Goal: Use online tool/utility: Utilize a website feature to perform a specific function

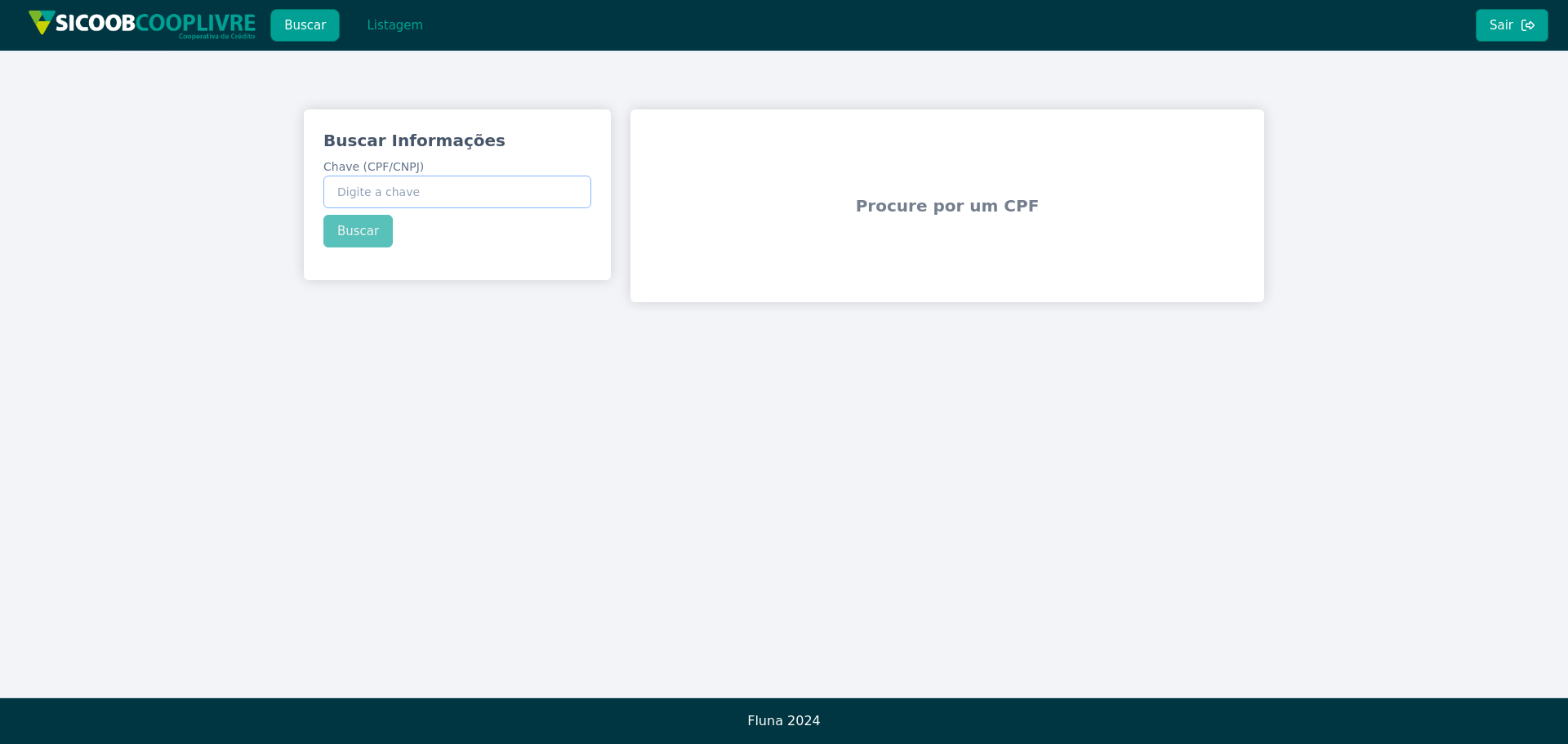
click at [411, 191] on input "Chave (CPF/CNPJ)" at bounding box center [457, 192] width 268 height 33
paste input "593.183.336-68"
type input "593.183.336-68"
click at [362, 224] on div "Buscar Informações Chave (CPF/CNPJ) 593.183.336-68 Buscar" at bounding box center [457, 188] width 307 height 158
click at [373, 232] on button "Buscar" at bounding box center [358, 232] width 69 height 33
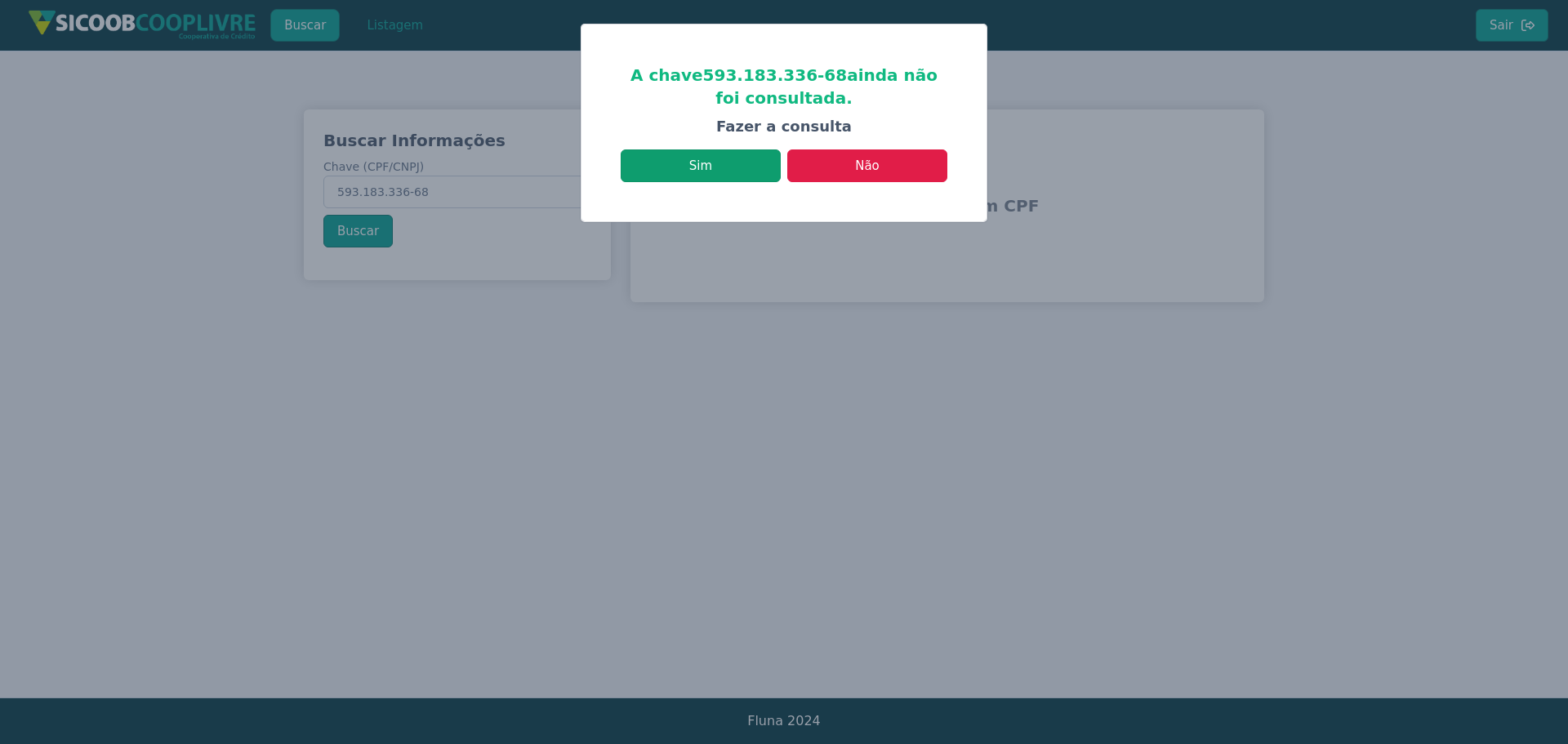
click at [725, 165] on button "Sim" at bounding box center [701, 166] width 160 height 33
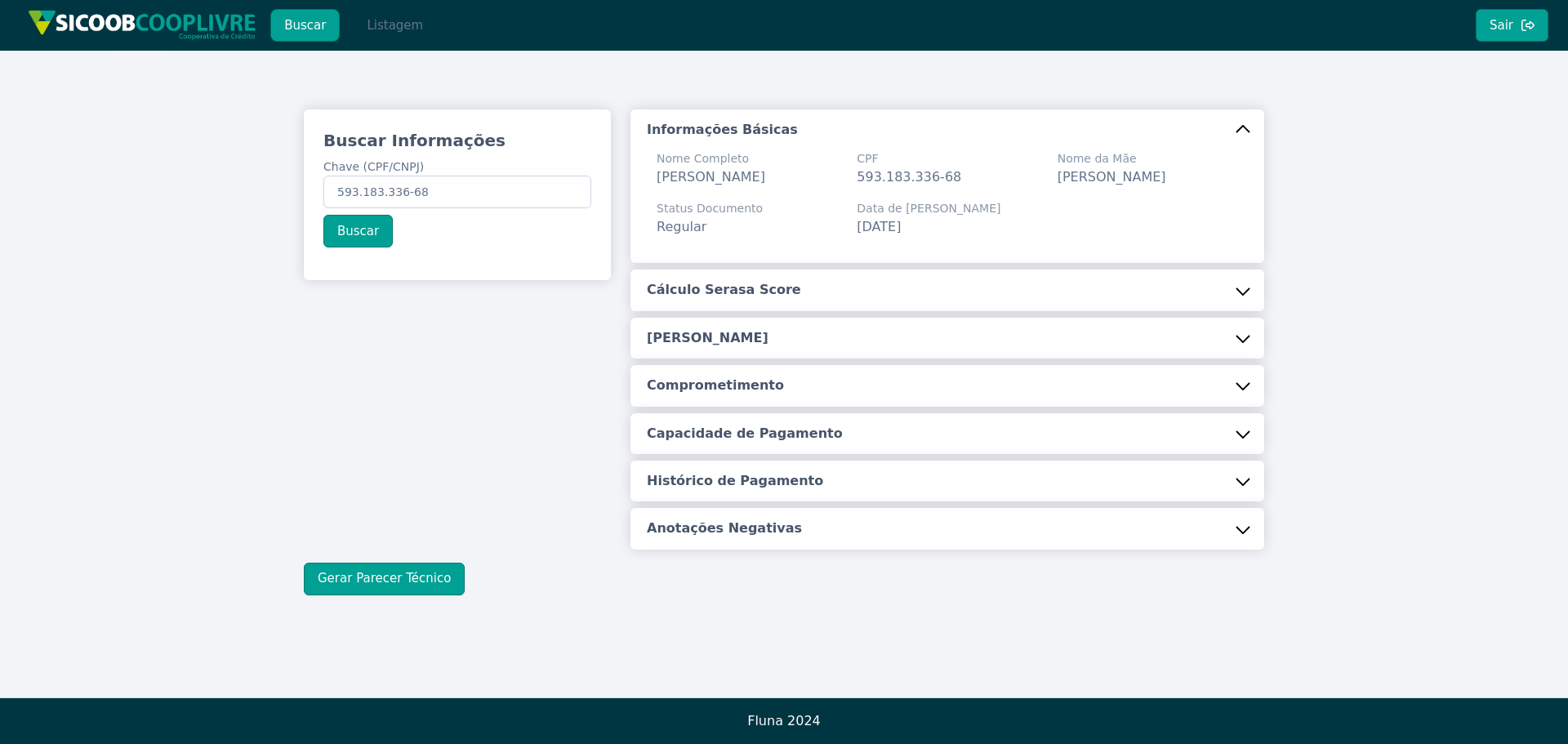
click at [389, 26] on button "Listagem" at bounding box center [395, 26] width 84 height 33
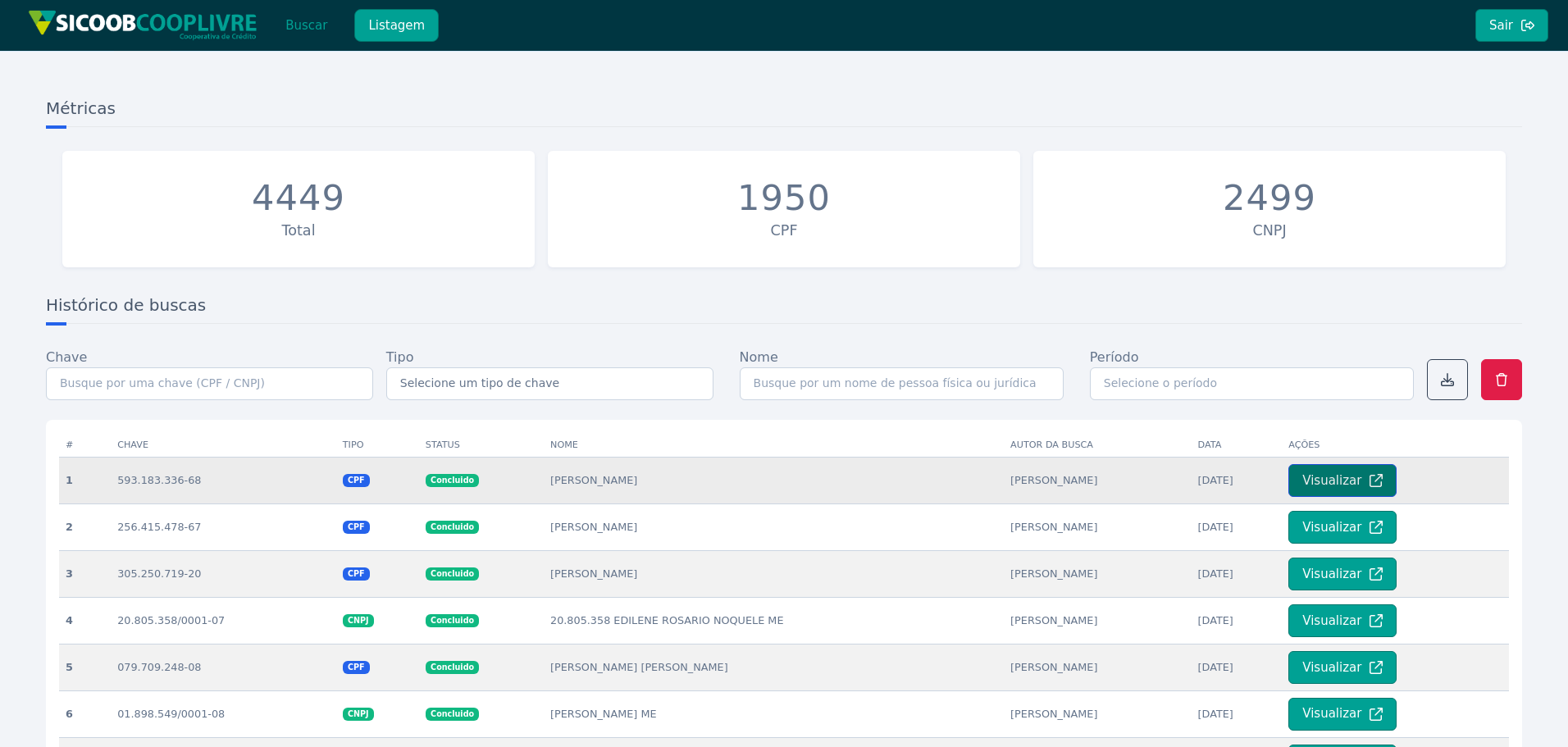
click at [1326, 477] on button "Visualizar" at bounding box center [1342, 481] width 108 height 33
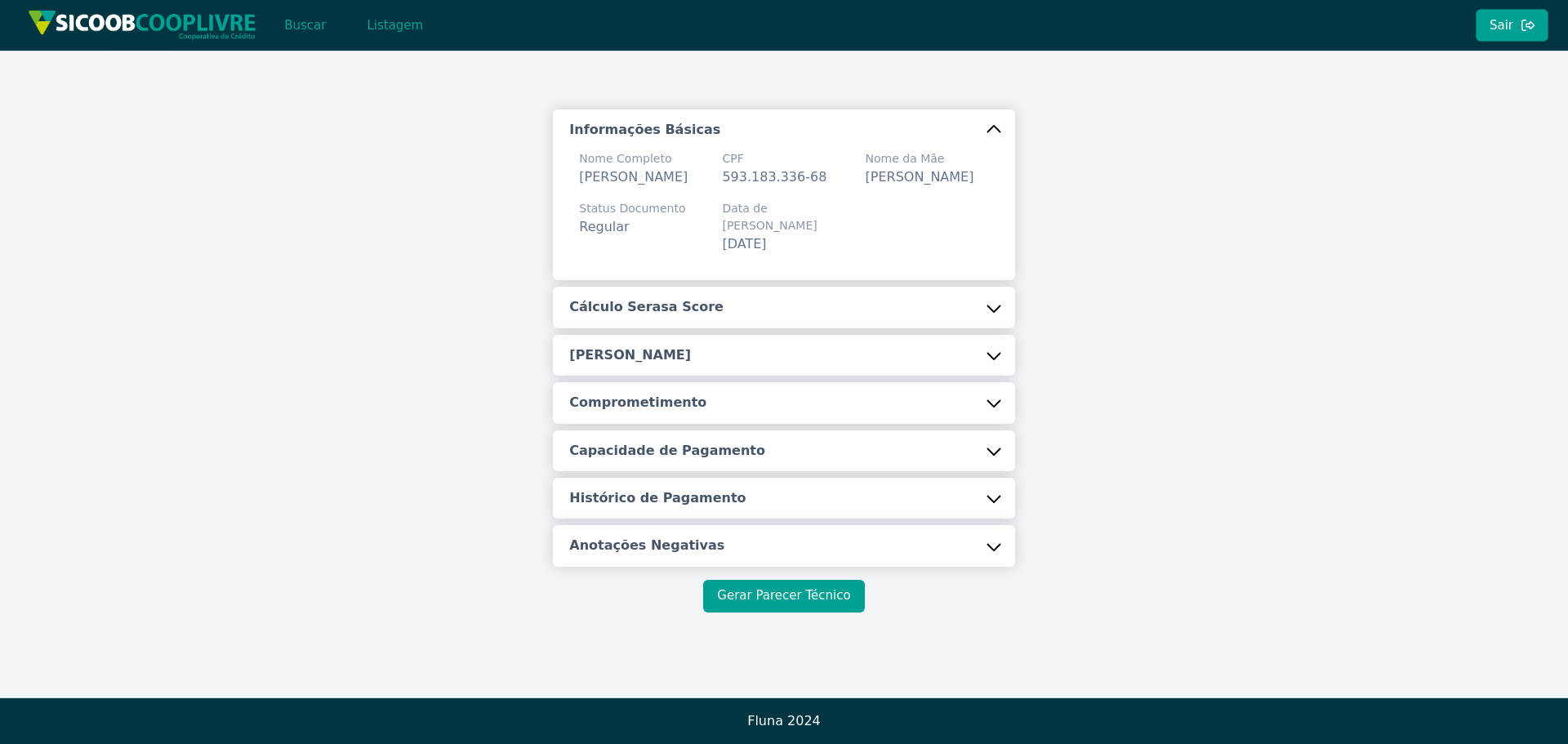
click at [750, 600] on button "Gerar Parecer Técnico" at bounding box center [783, 596] width 161 height 33
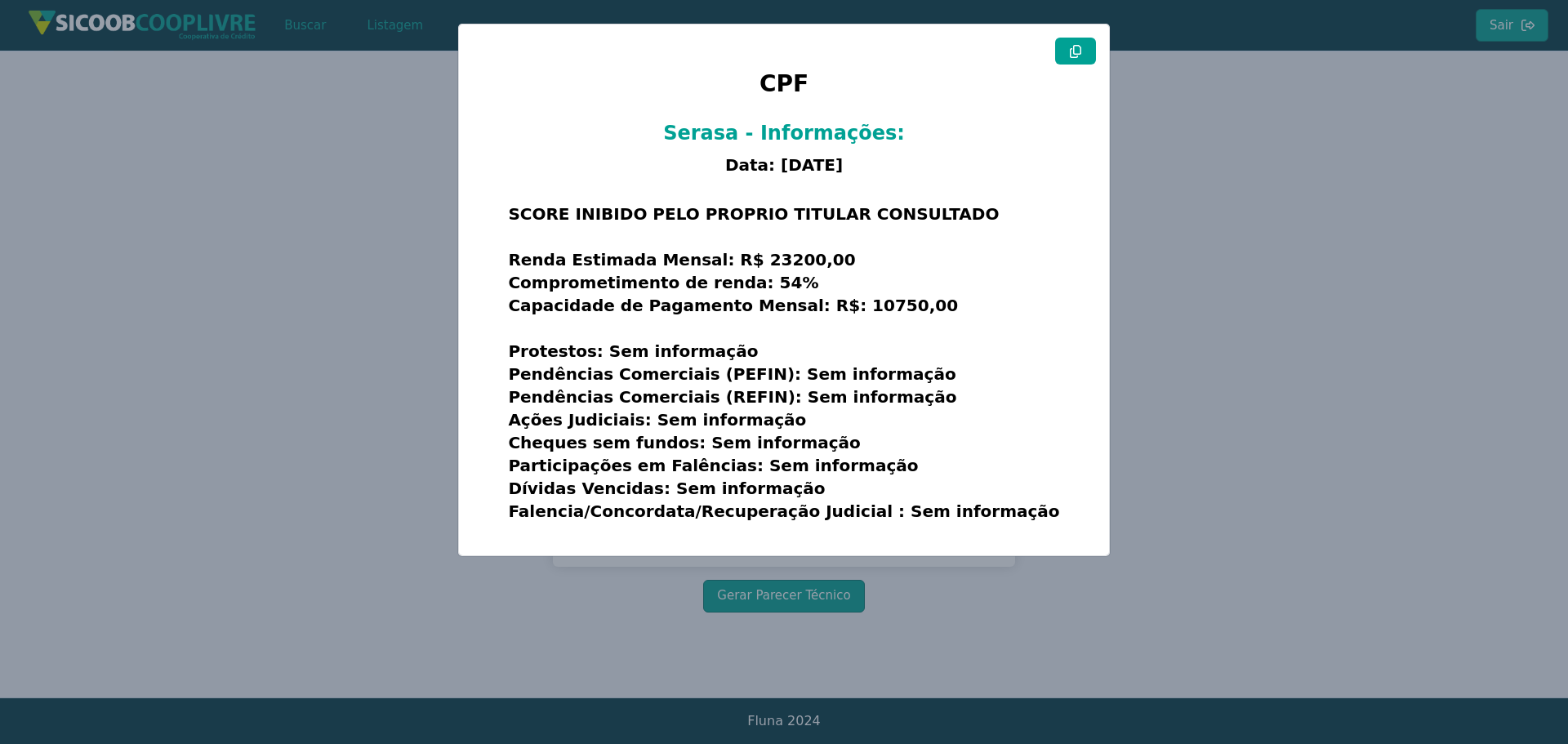
click at [1080, 54] on icon at bounding box center [1076, 51] width 12 height 13
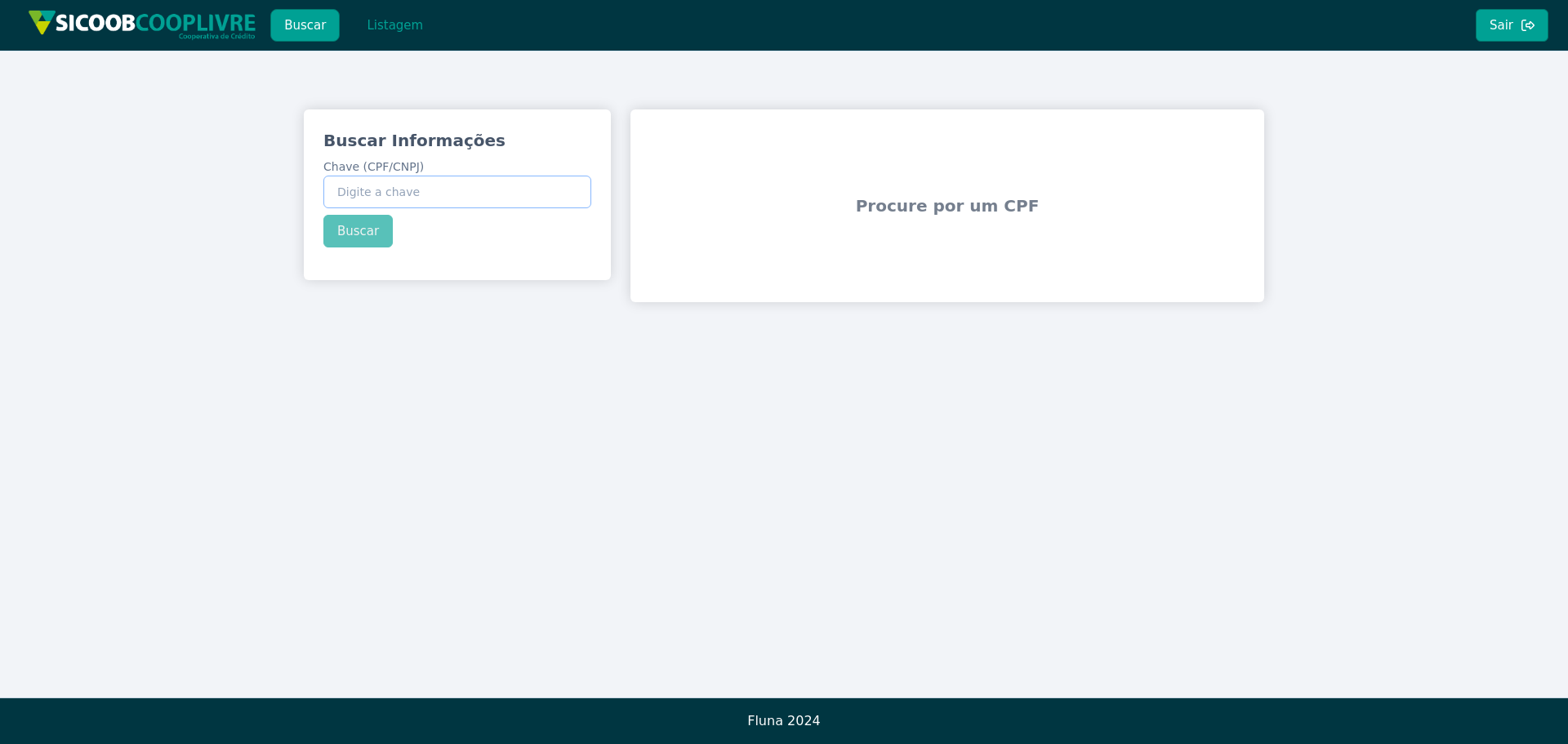
click at [392, 191] on input "Chave (CPF/CNPJ)" at bounding box center [457, 192] width 268 height 33
paste input "491.762.148-85"
type input "491.762.148-85"
click at [354, 238] on div "Buscar Informações Chave (CPF/CNPJ) 491.762.148-85 Buscar" at bounding box center [457, 188] width 307 height 158
click at [358, 226] on button "Buscar" at bounding box center [358, 232] width 69 height 33
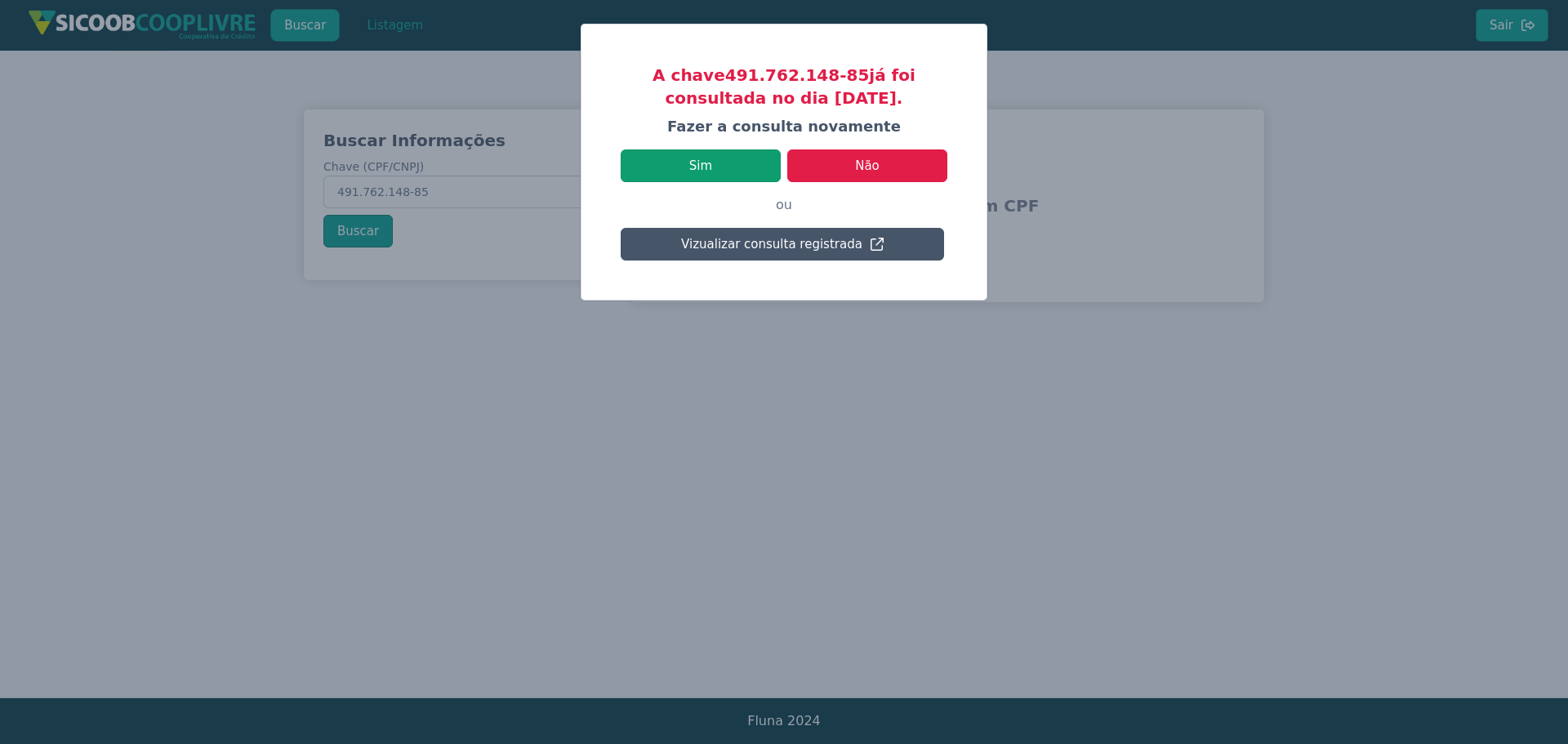
click at [721, 156] on button "Sim" at bounding box center [701, 166] width 160 height 33
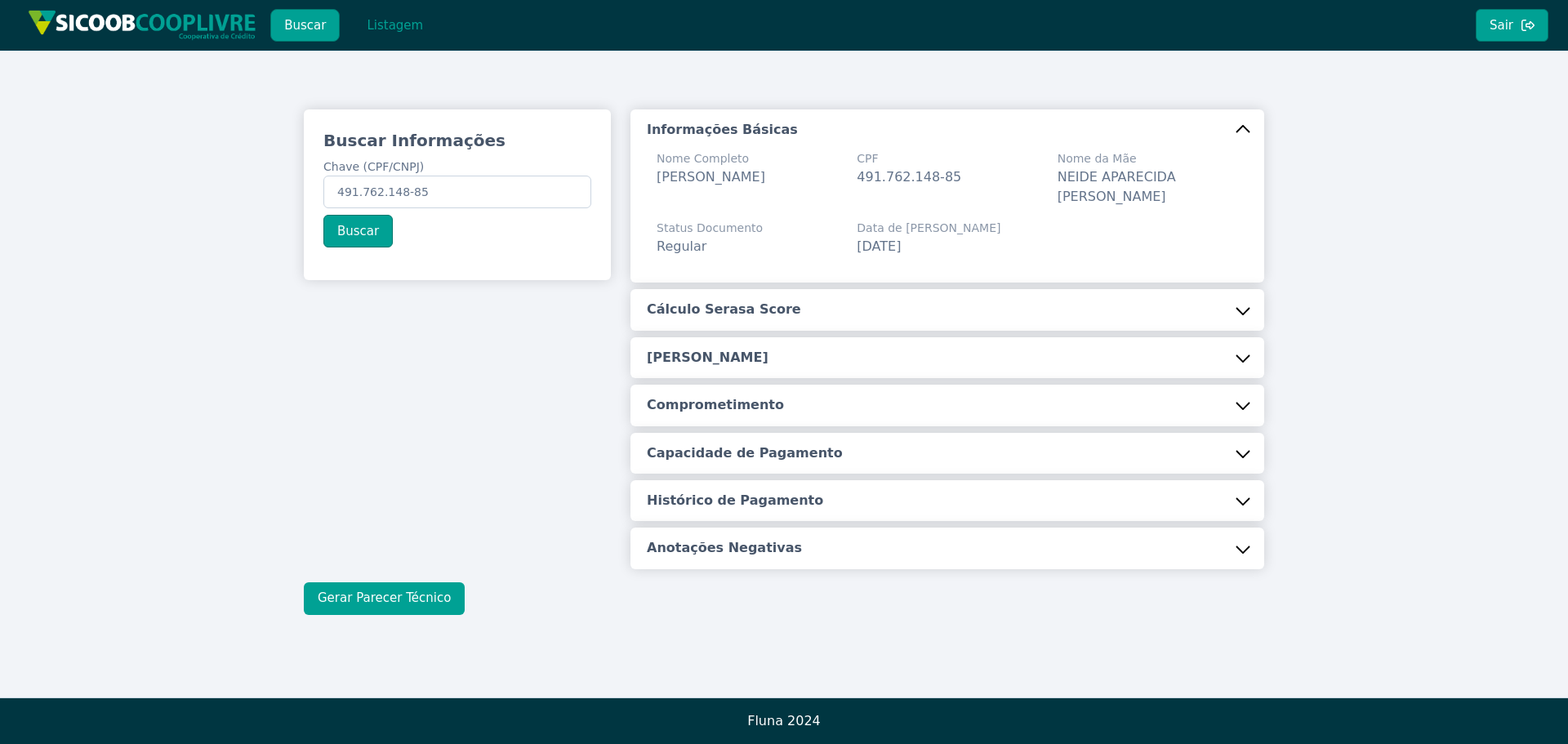
click at [365, 605] on button "Gerar Parecer Técnico" at bounding box center [383, 599] width 161 height 33
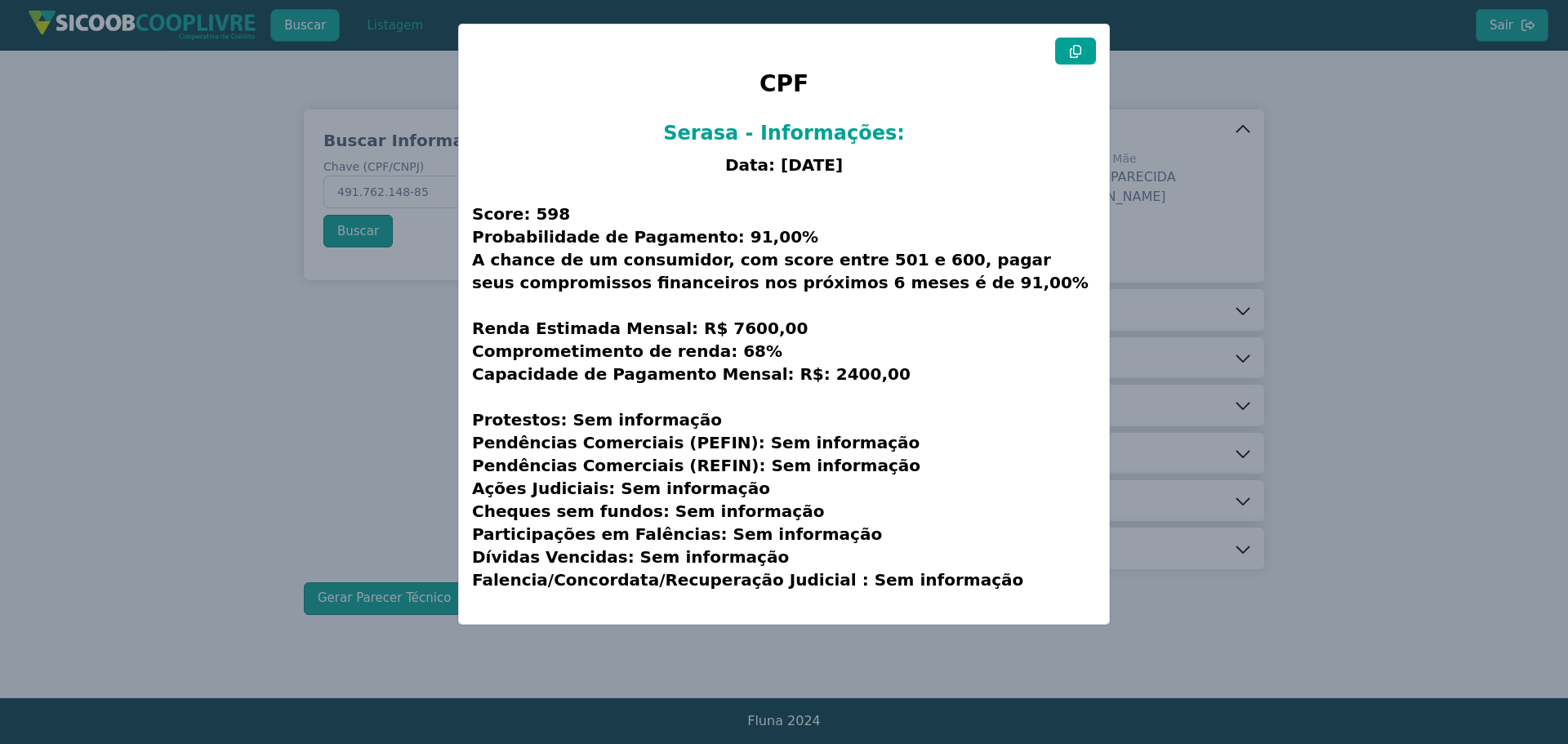
click at [1072, 49] on icon at bounding box center [1076, 51] width 13 height 13
